Goal: Information Seeking & Learning: Learn about a topic

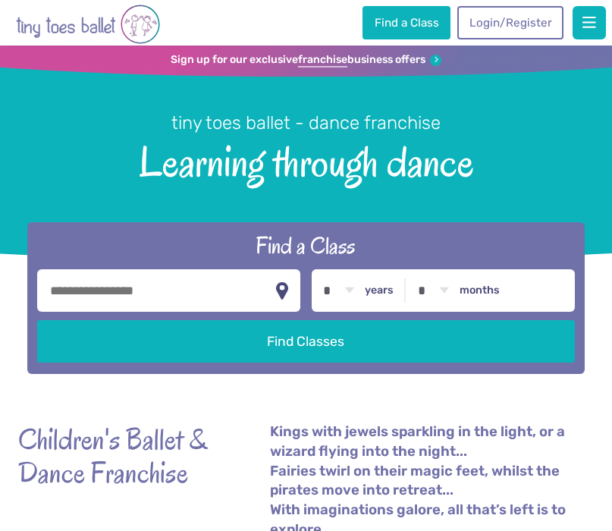
scroll to position [529, 0]
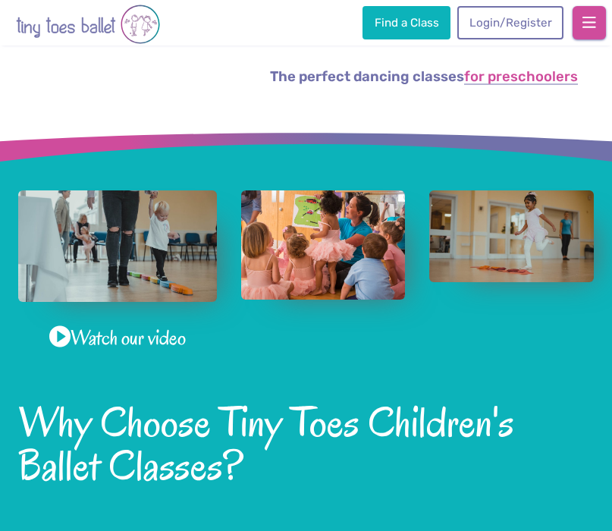
click at [589, 23] on span "button" at bounding box center [589, 22] width 14 height 15
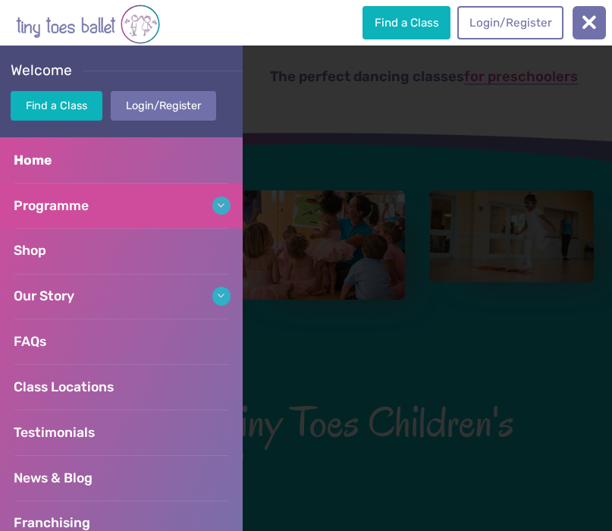
click at [93, 207] on link "Programme" at bounding box center [121, 205] width 243 height 45
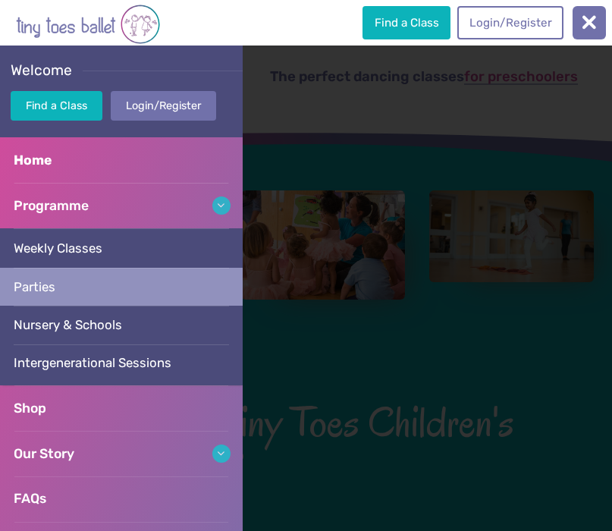
click at [67, 283] on link "Parties" at bounding box center [121, 287] width 243 height 38
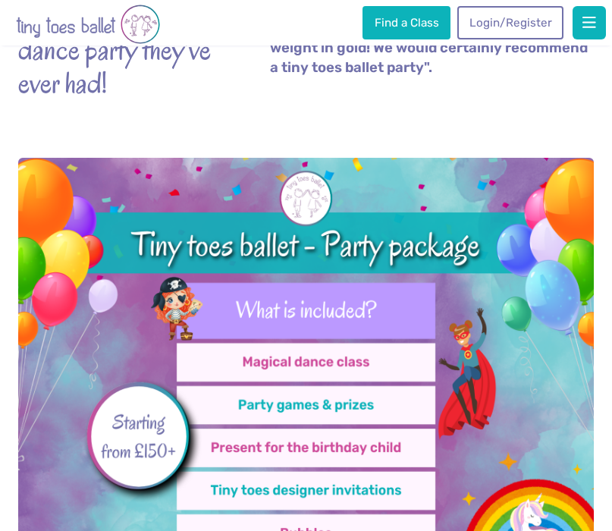
scroll to position [276, 0]
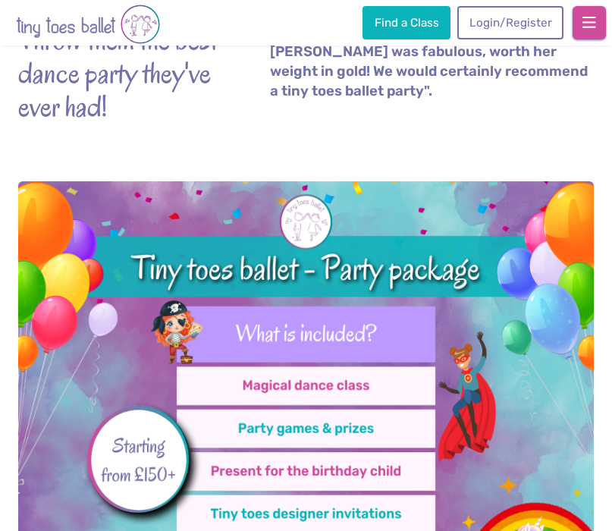
click at [585, 23] on span "button" at bounding box center [589, 22] width 14 height 15
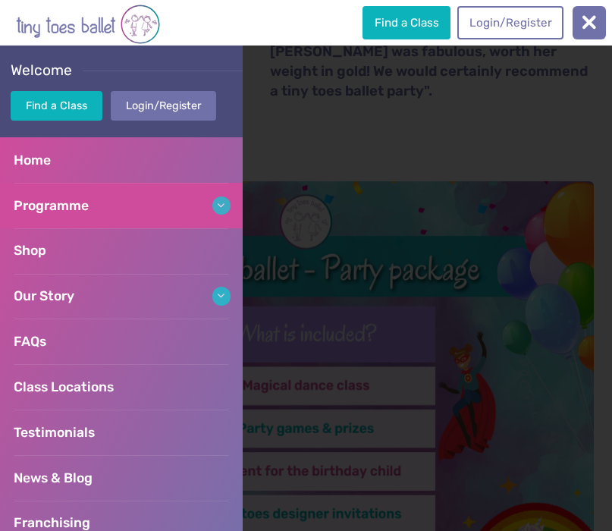
click at [116, 205] on link "Programme" at bounding box center [121, 205] width 243 height 45
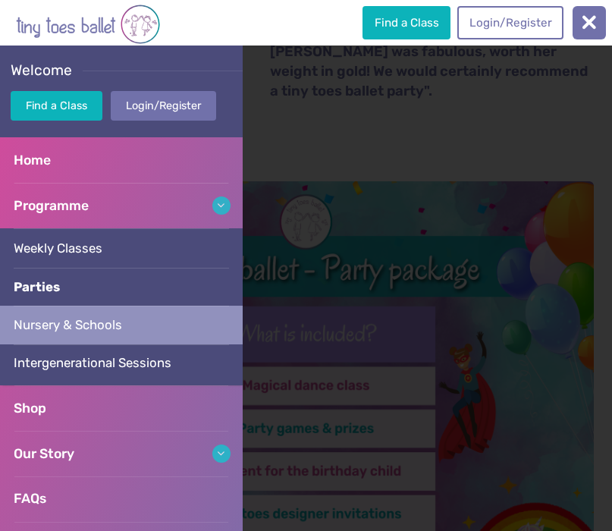
click at [83, 314] on link "Nursery & Schools" at bounding box center [121, 324] width 243 height 38
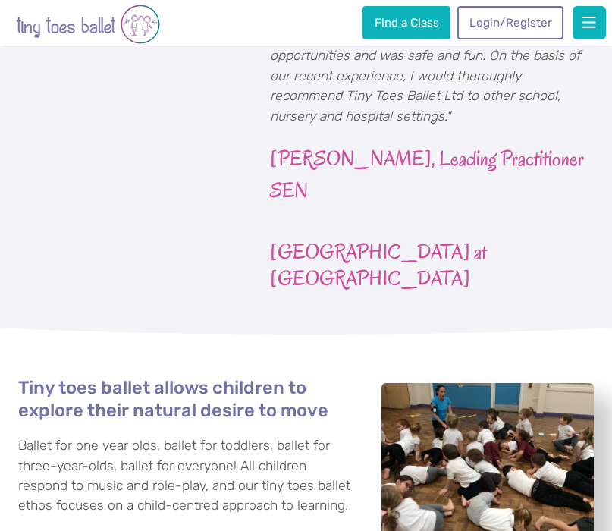
scroll to position [1579, 0]
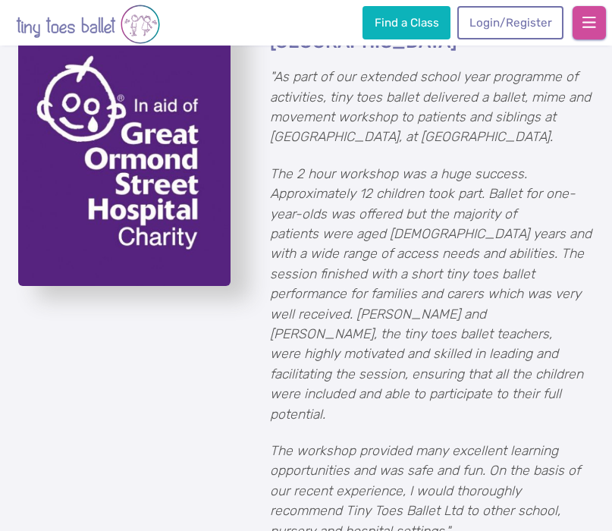
click at [588, 26] on span "button" at bounding box center [589, 22] width 14 height 15
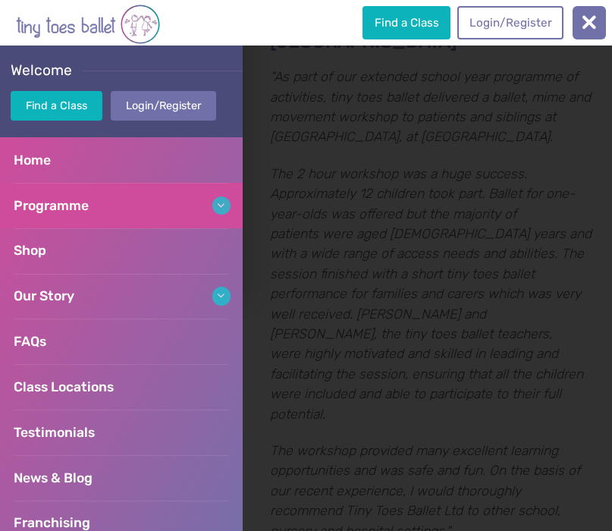
click at [105, 200] on link "Programme" at bounding box center [121, 205] width 243 height 45
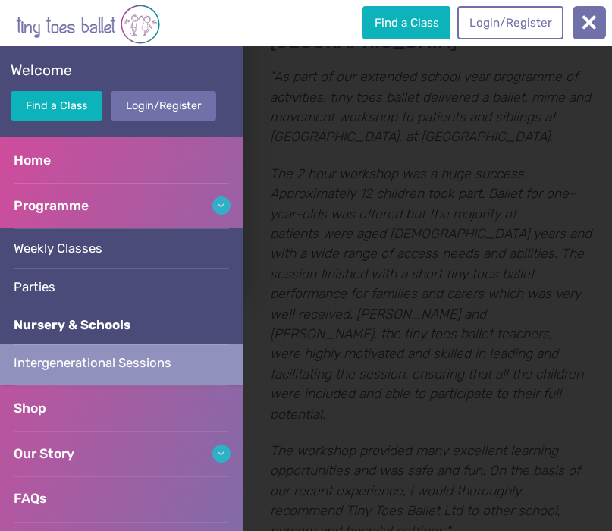
click at [62, 357] on span "Intergenerational Sessions" at bounding box center [93, 362] width 158 height 15
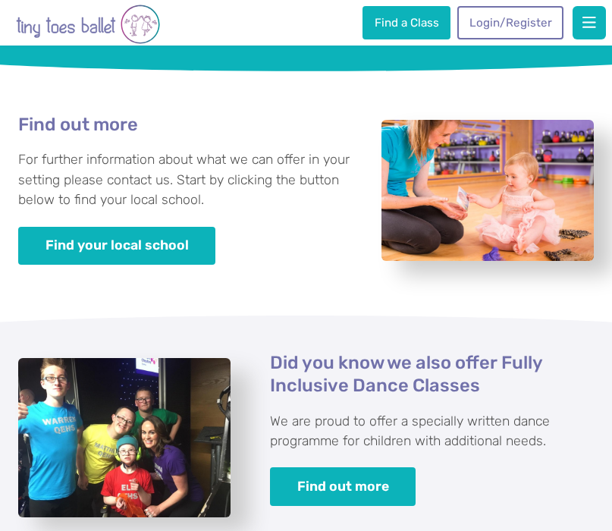
scroll to position [862, 0]
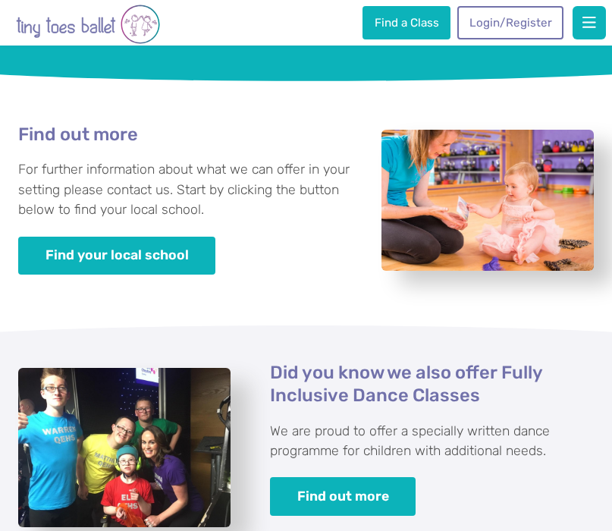
click at [450, 205] on img "View full-size image" at bounding box center [487, 201] width 212 height 142
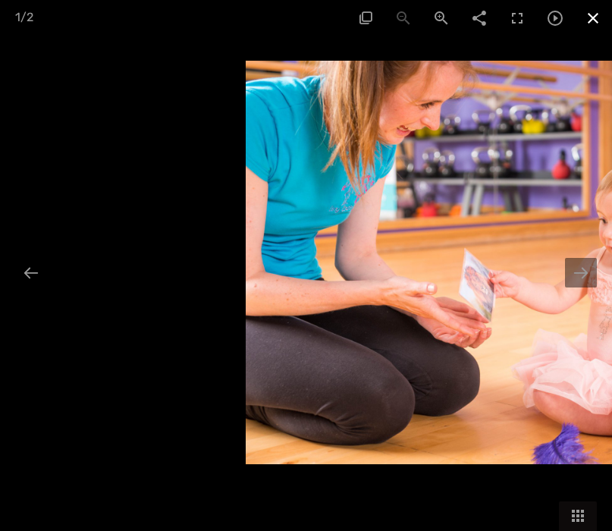
click at [589, 20] on span at bounding box center [593, 18] width 38 height 36
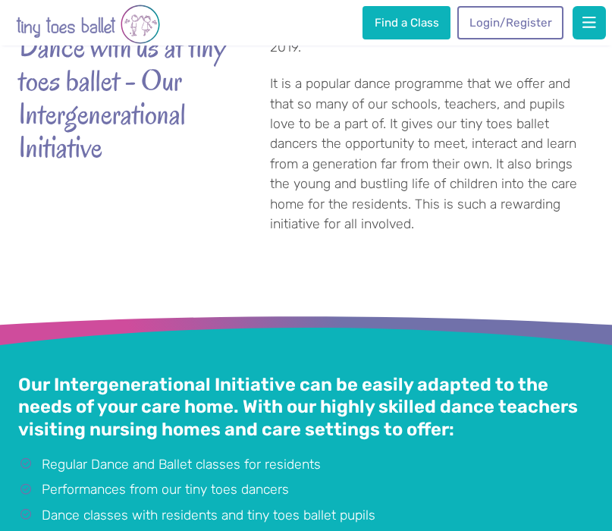
scroll to position [0, 0]
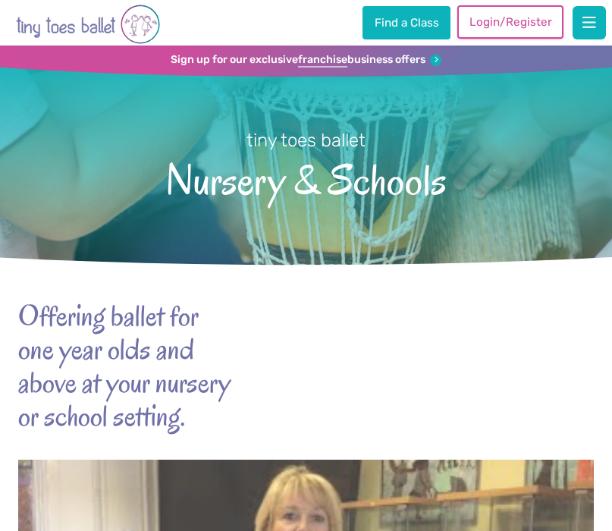
scroll to position [1579, 0]
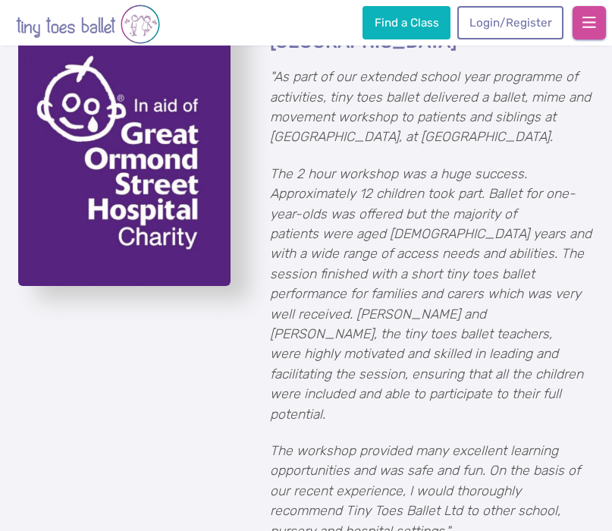
click at [580, 17] on button "button" at bounding box center [588, 22] width 33 height 33
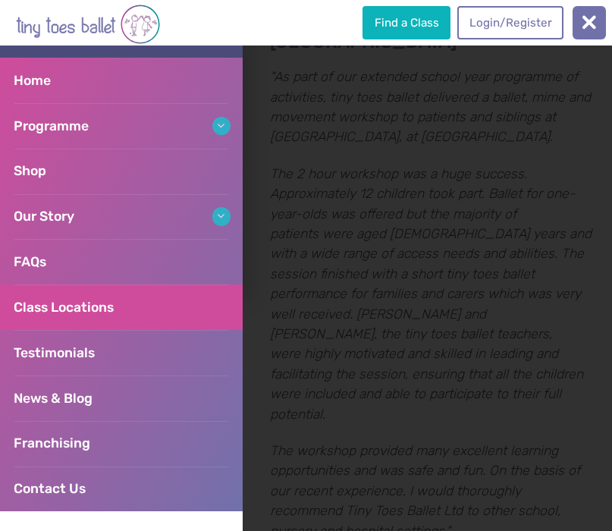
scroll to position [87, 0]
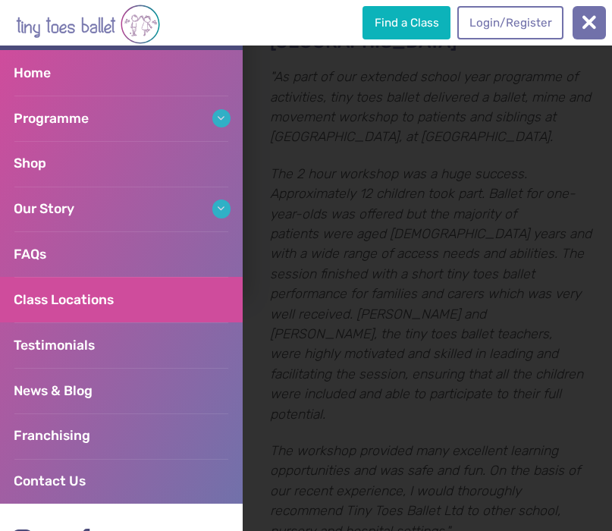
click at [87, 302] on span "Class Locations" at bounding box center [64, 299] width 100 height 15
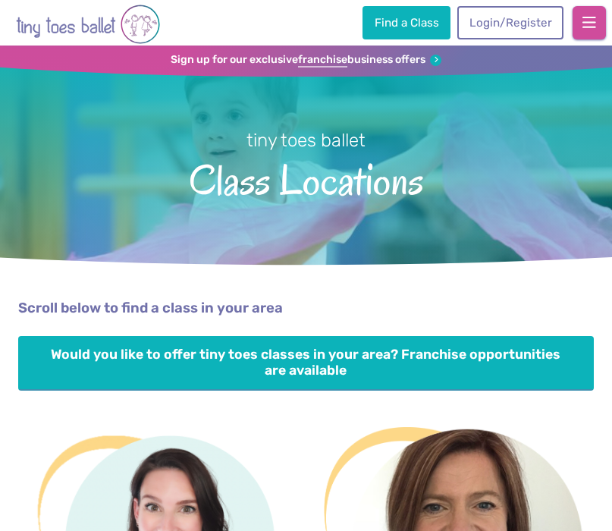
click at [584, 20] on span "button" at bounding box center [589, 22] width 14 height 15
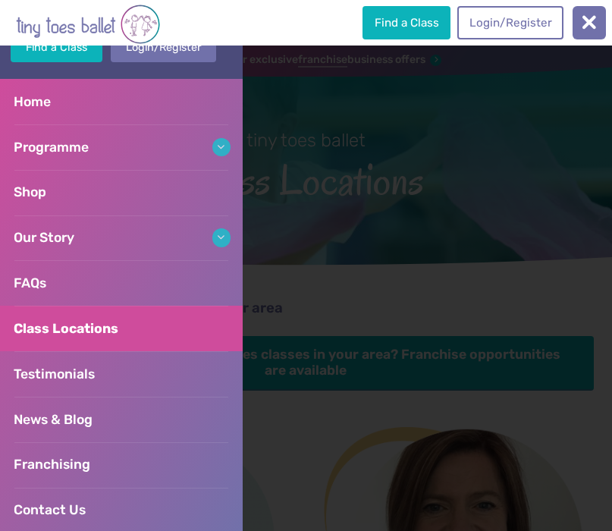
scroll to position [61, 0]
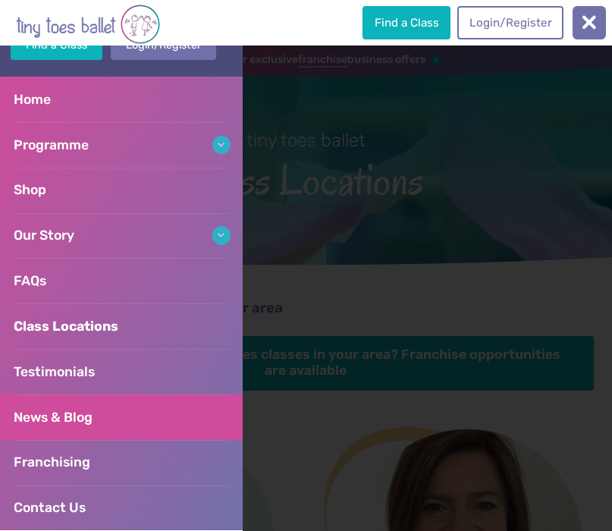
click at [96, 418] on link "News & Blog" at bounding box center [121, 416] width 243 height 45
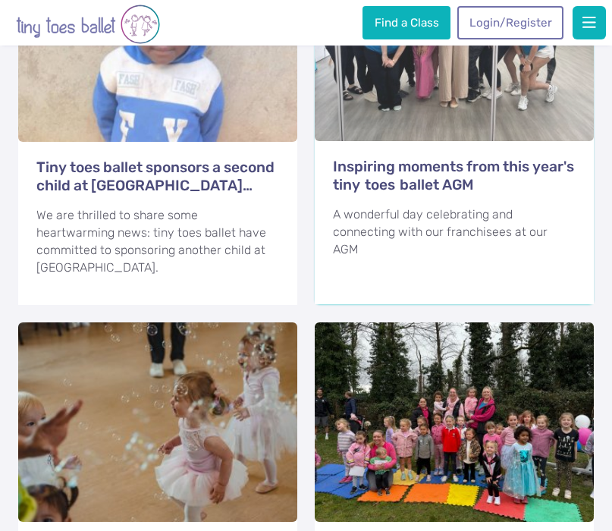
scroll to position [766, 0]
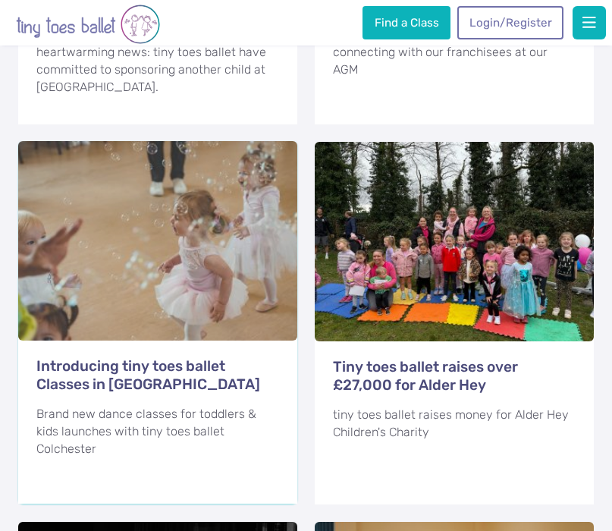
click at [215, 248] on div at bounding box center [157, 240] width 279 height 199
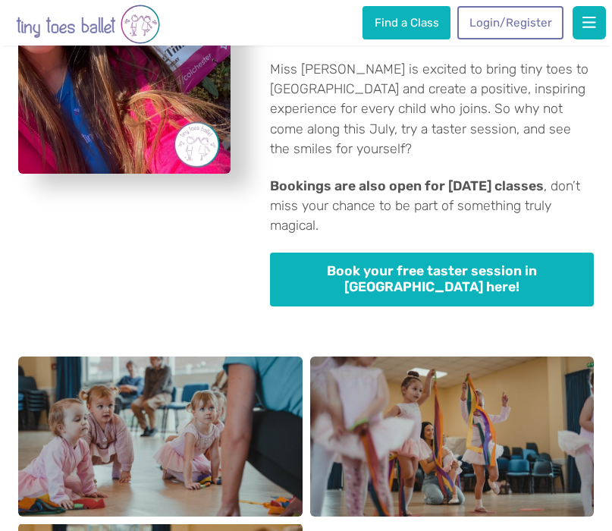
scroll to position [1904, 0]
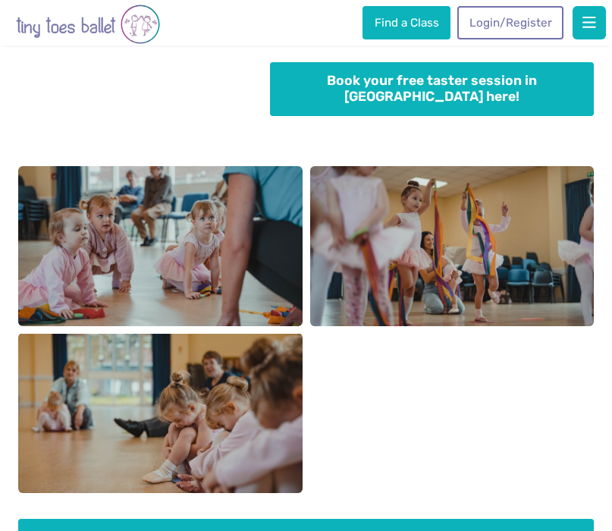
click at [417, 255] on img "View full-size image" at bounding box center [452, 246] width 284 height 160
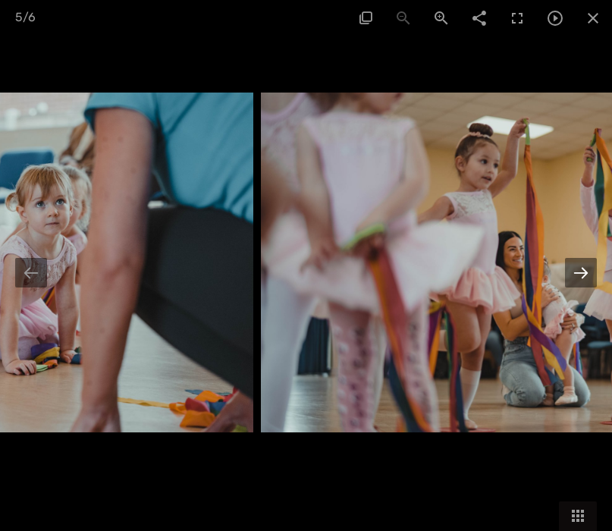
click at [584, 276] on div at bounding box center [581, 273] width 32 height 30
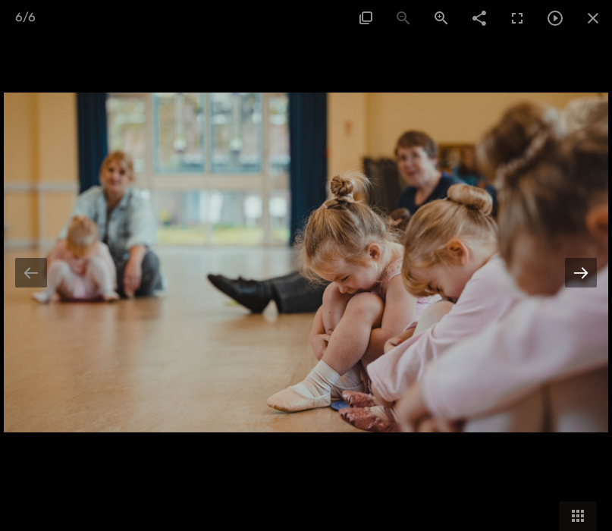
click at [584, 276] on div at bounding box center [581, 273] width 32 height 30
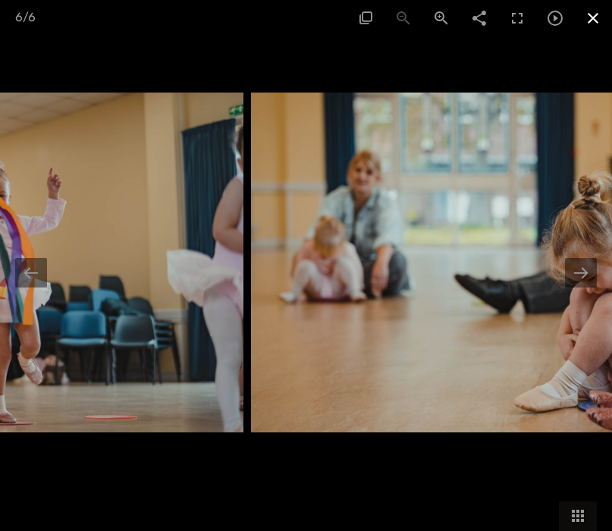
click at [591, 19] on span at bounding box center [593, 18] width 38 height 36
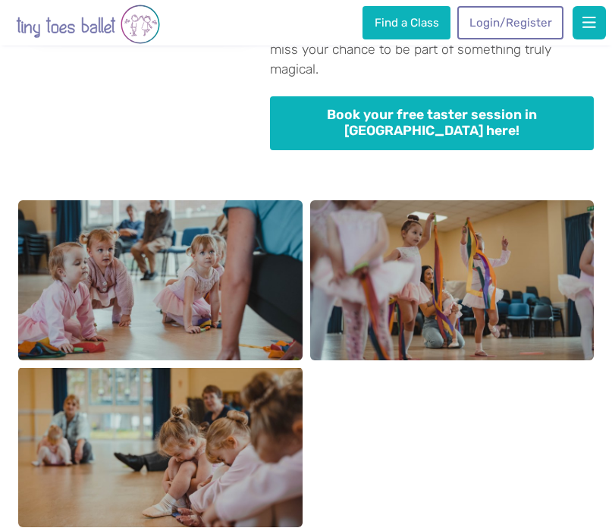
scroll to position [1671, 0]
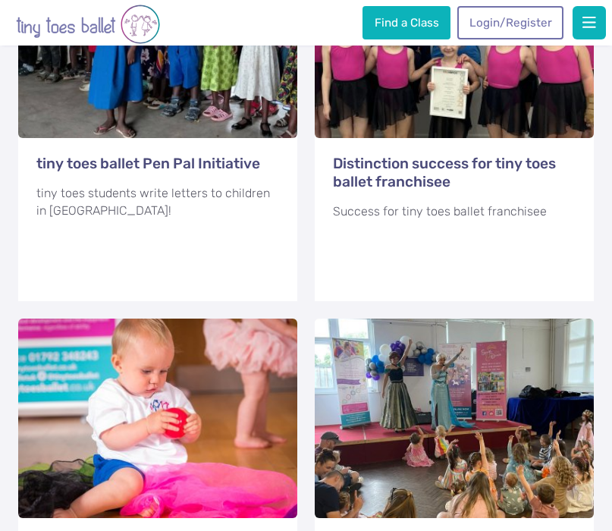
scroll to position [1924, 0]
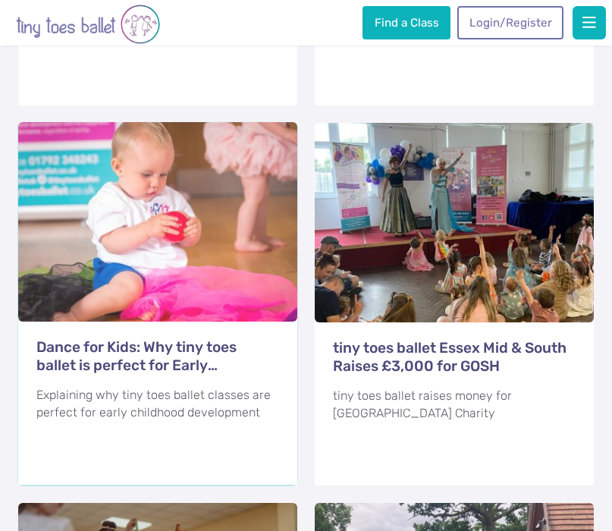
click at [243, 198] on div at bounding box center [157, 221] width 279 height 199
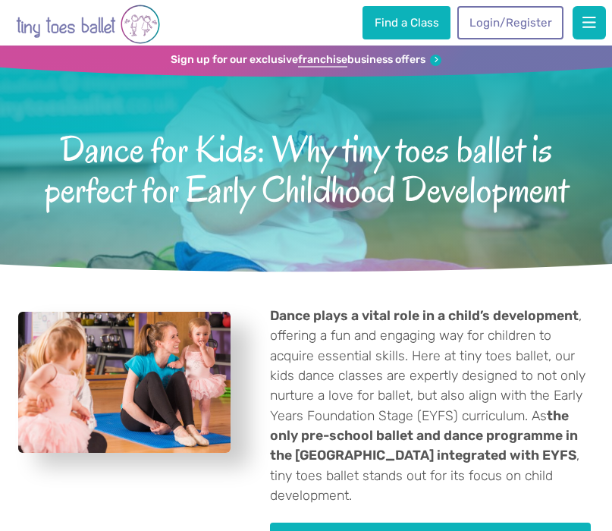
click at [114, 387] on img "View full-size image" at bounding box center [124, 383] width 212 height 142
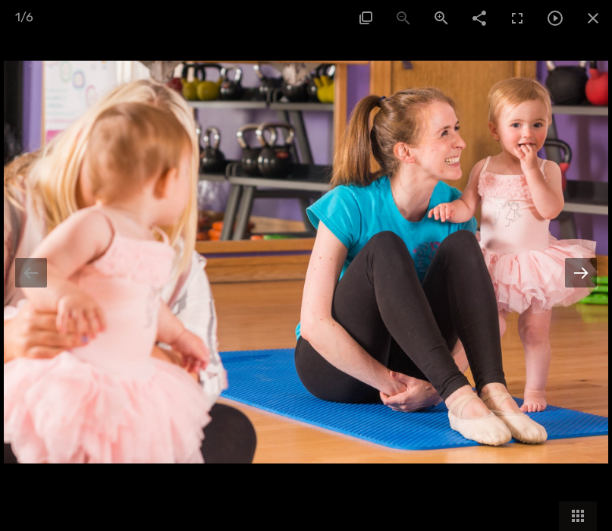
click at [585, 274] on div at bounding box center [581, 273] width 32 height 30
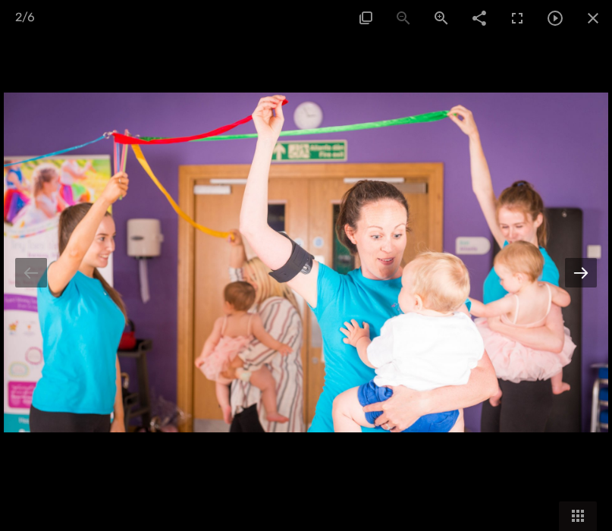
click at [585, 274] on div at bounding box center [581, 273] width 32 height 30
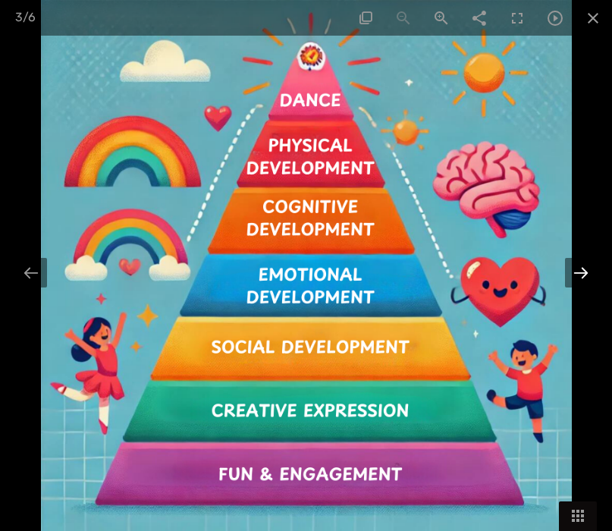
click at [585, 274] on div at bounding box center [581, 273] width 32 height 30
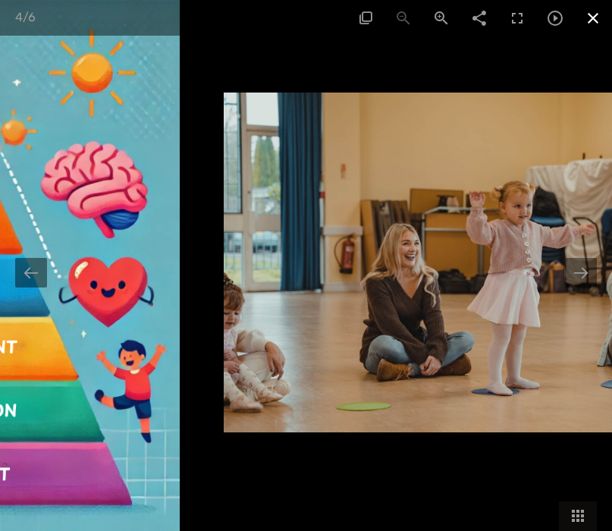
click at [594, 25] on span at bounding box center [593, 18] width 38 height 36
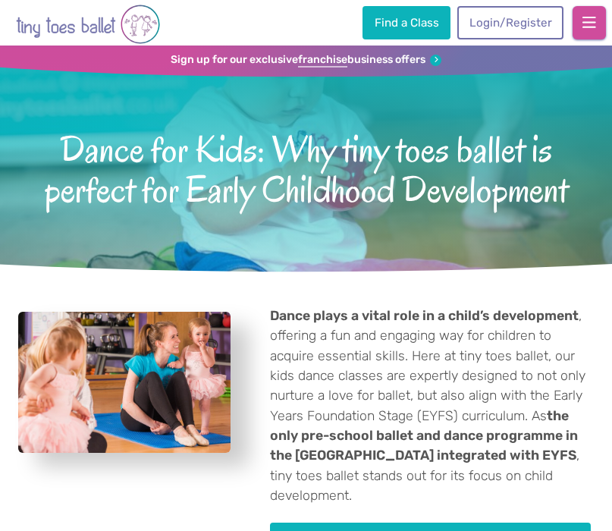
click at [576, 27] on button "button" at bounding box center [588, 22] width 33 height 33
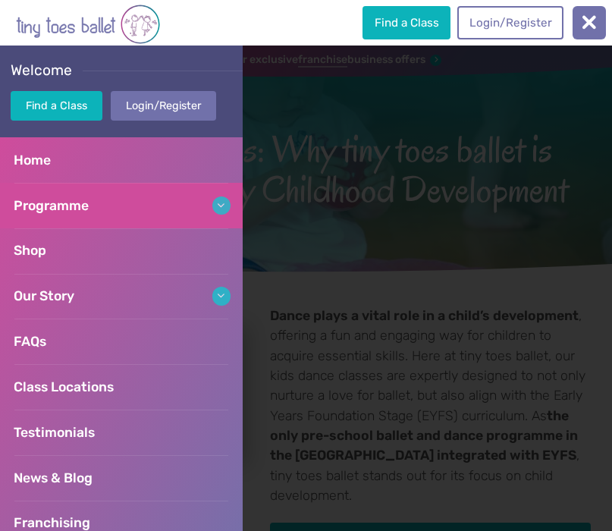
click at [164, 212] on link "Programme" at bounding box center [121, 205] width 243 height 45
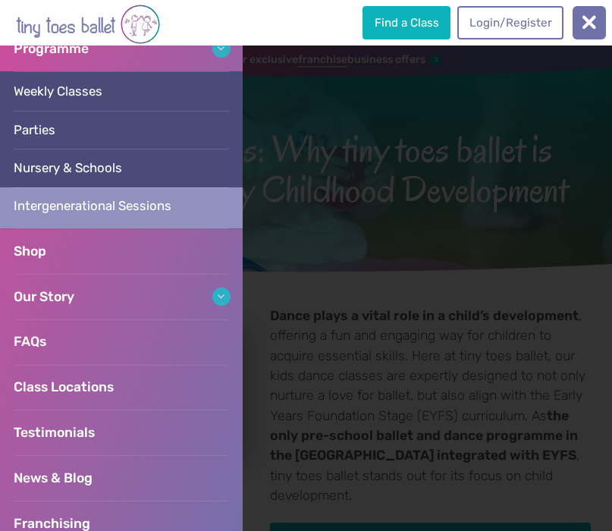
scroll to position [187, 0]
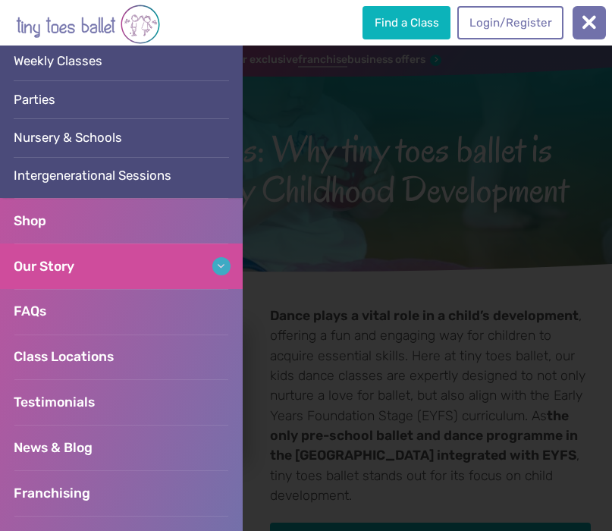
click at [98, 277] on link "Our Story" at bounding box center [121, 265] width 243 height 45
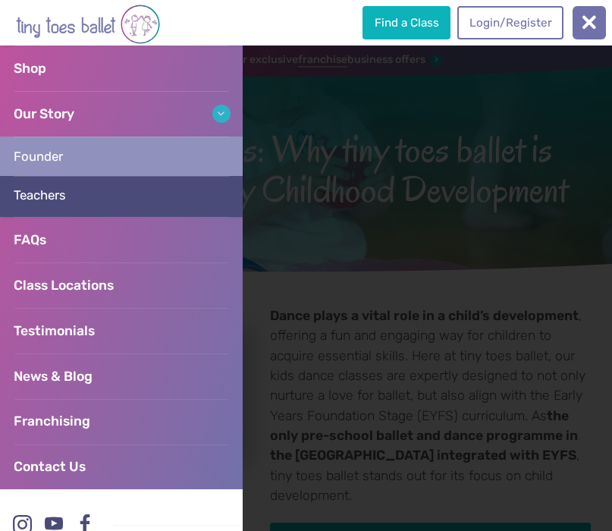
scroll to position [344, 0]
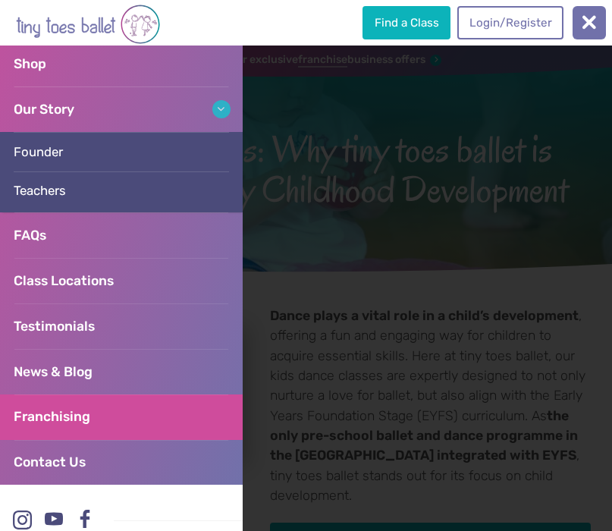
click at [74, 415] on span "Franchising" at bounding box center [52, 416] width 77 height 15
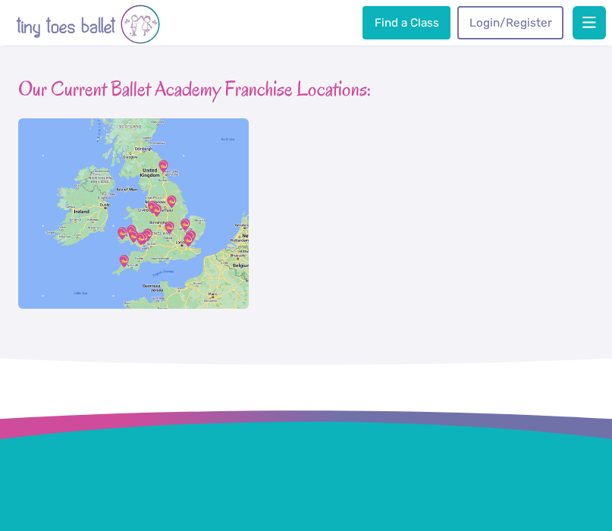
scroll to position [1289, 0]
